Goal: Find specific page/section: Find specific page/section

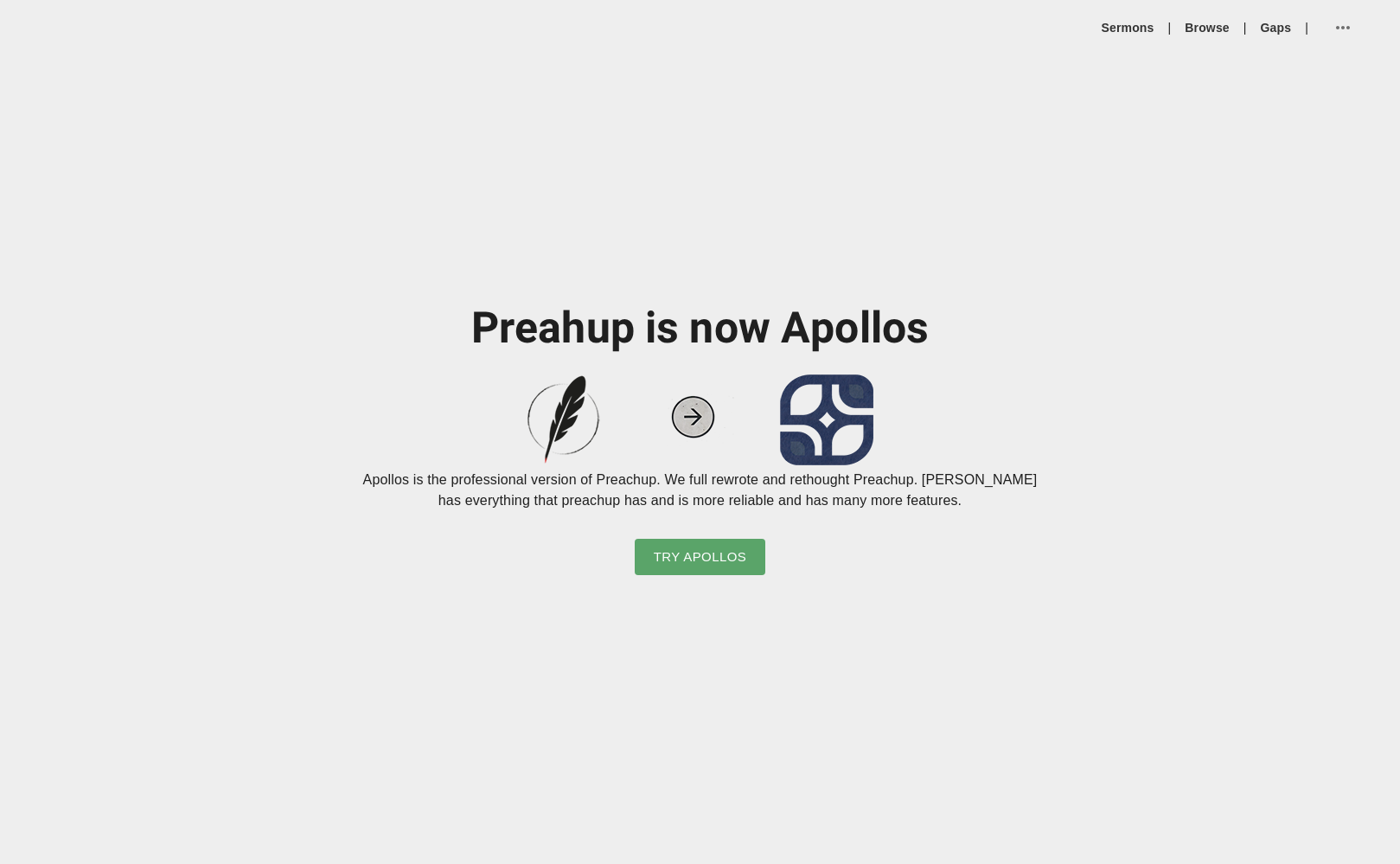
click at [1343, 34] on icon "button" at bounding box center [1343, 27] width 21 height 21
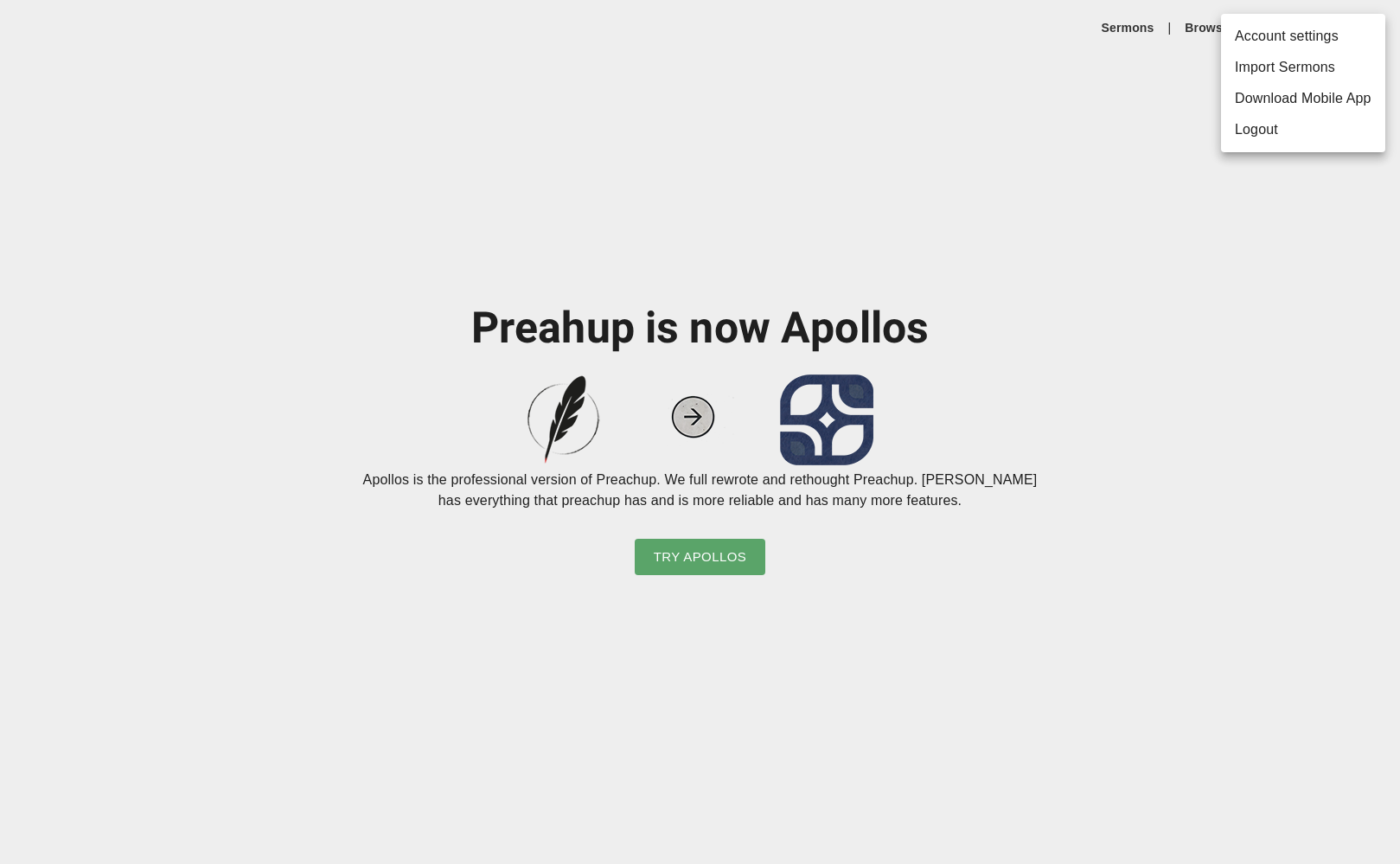
click at [1111, 51] on div at bounding box center [700, 432] width 1400 height 864
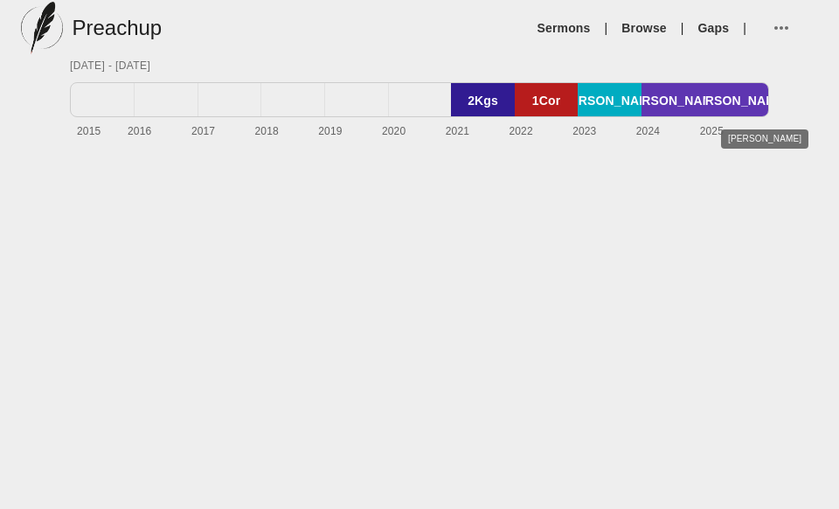
click at [753, 98] on div "[PERSON_NAME]" at bounding box center [736, 100] width 63 height 35
click at [728, 100] on div "Matt" at bounding box center [736, 100] width 63 height 35
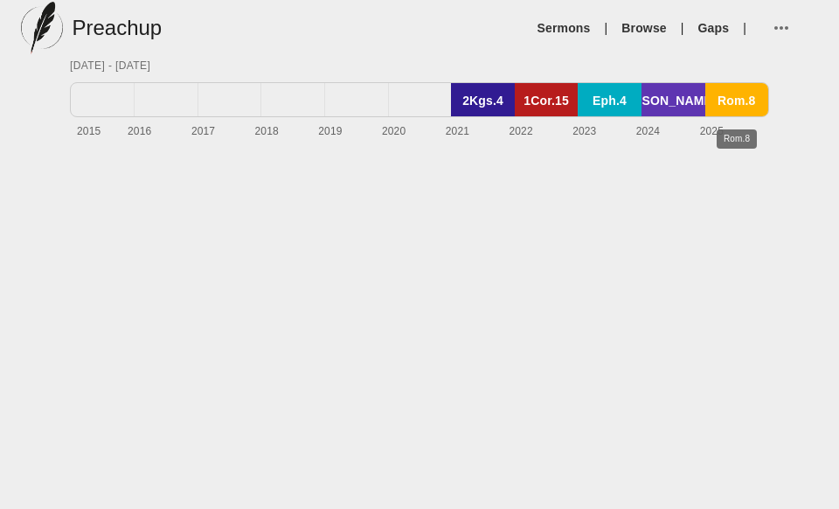
click at [734, 102] on div "Rom.8" at bounding box center [736, 100] width 63 height 35
